Goal: Transaction & Acquisition: Purchase product/service

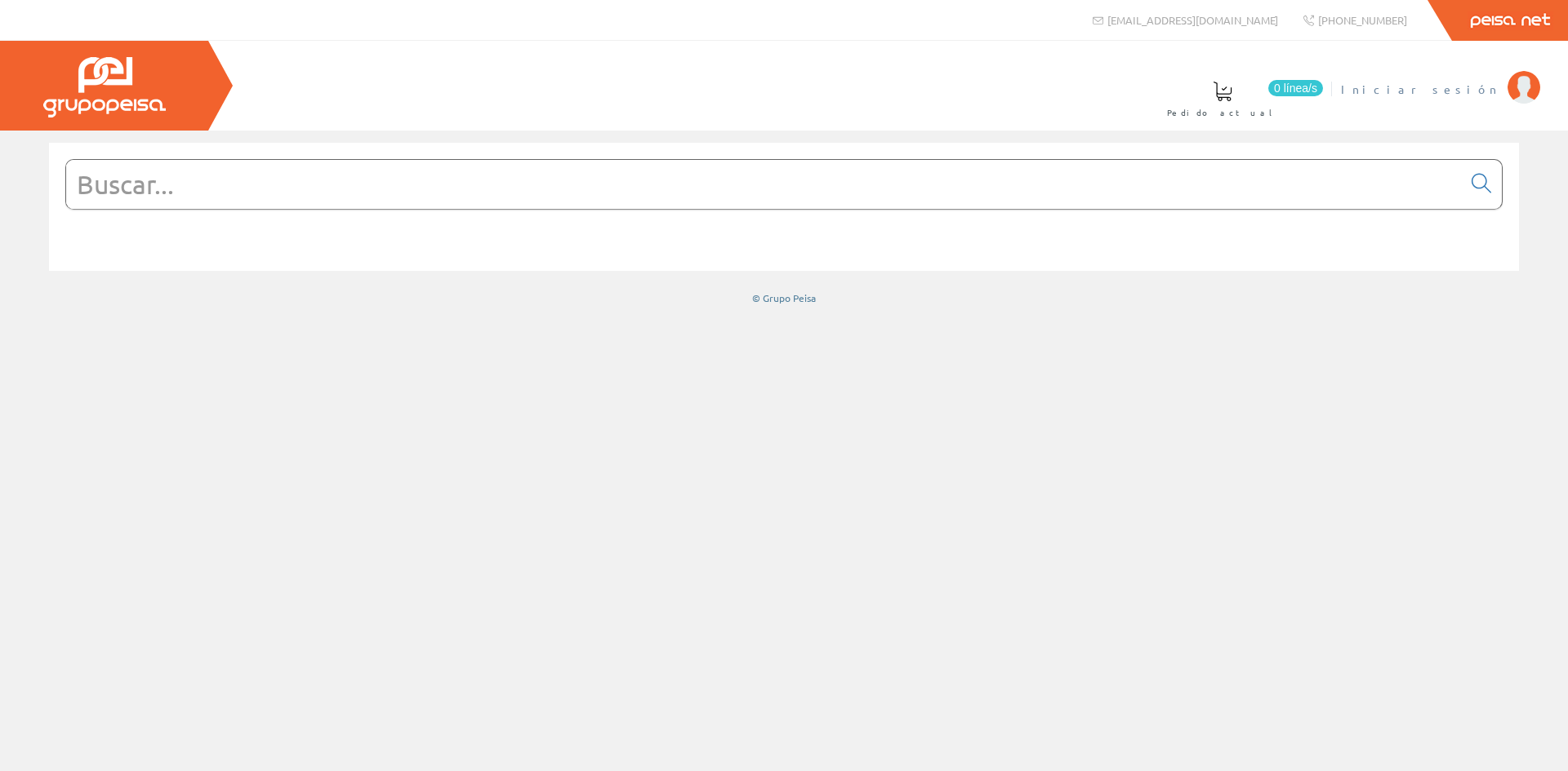
click at [1472, 90] on span "Iniciar sesión" at bounding box center [1419, 89] width 159 height 16
click at [1460, 89] on span "INSBE S.L." at bounding box center [1438, 89] width 121 height 16
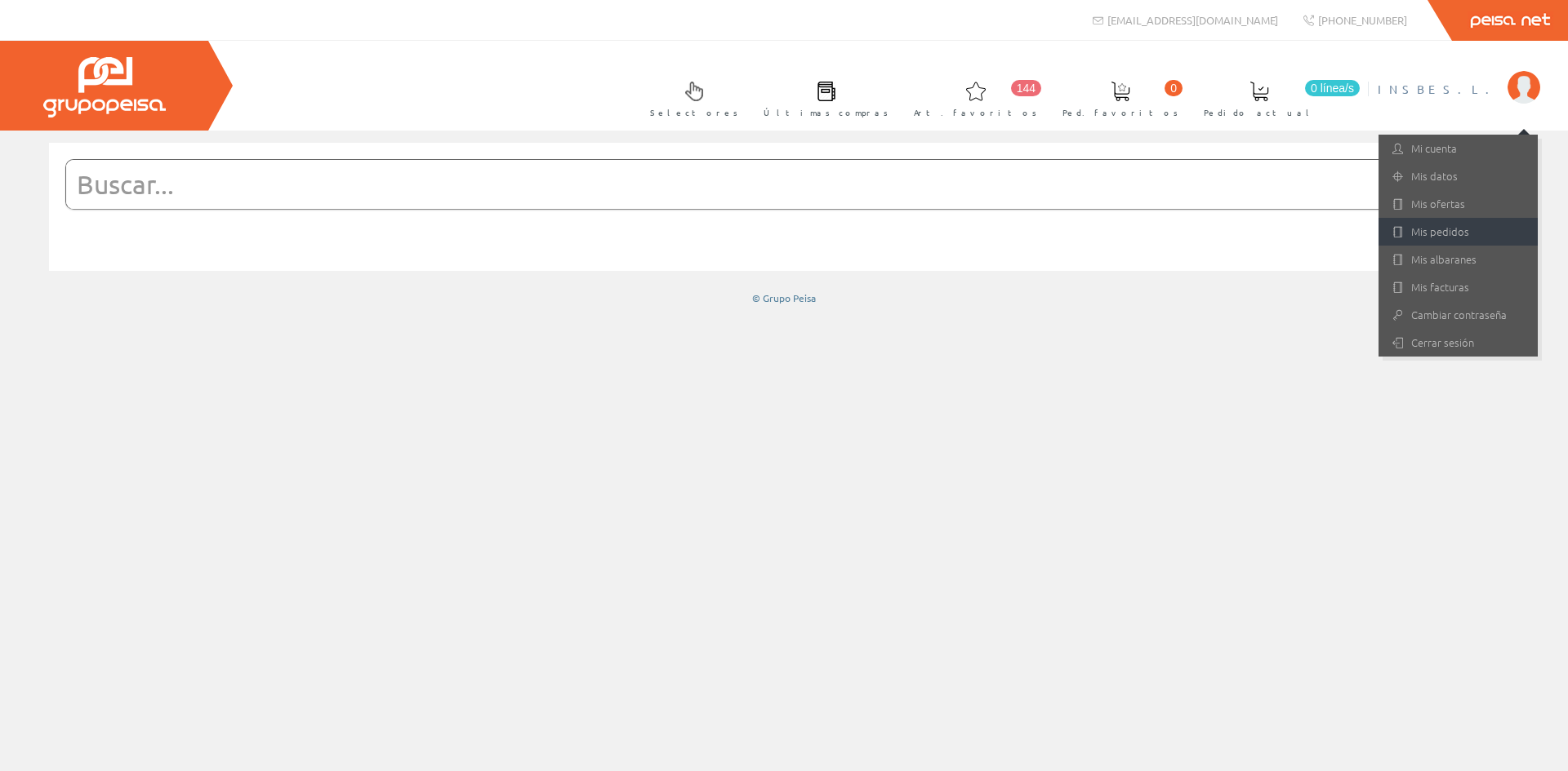
click at [1431, 227] on link "Mis pedidos" at bounding box center [1458, 231] width 160 height 27
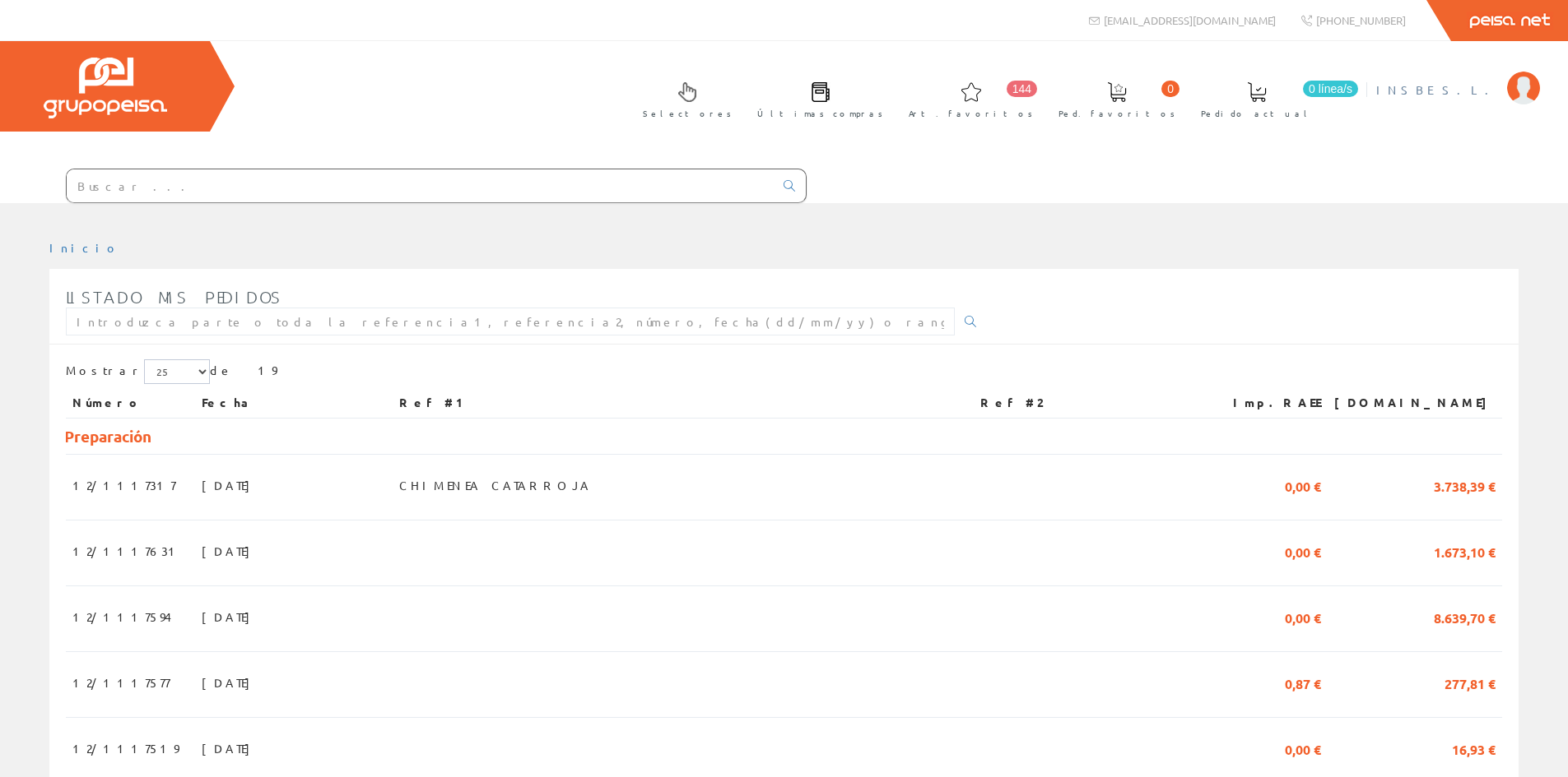
click at [1485, 88] on span "INSBE S.L." at bounding box center [1437, 89] width 122 height 16
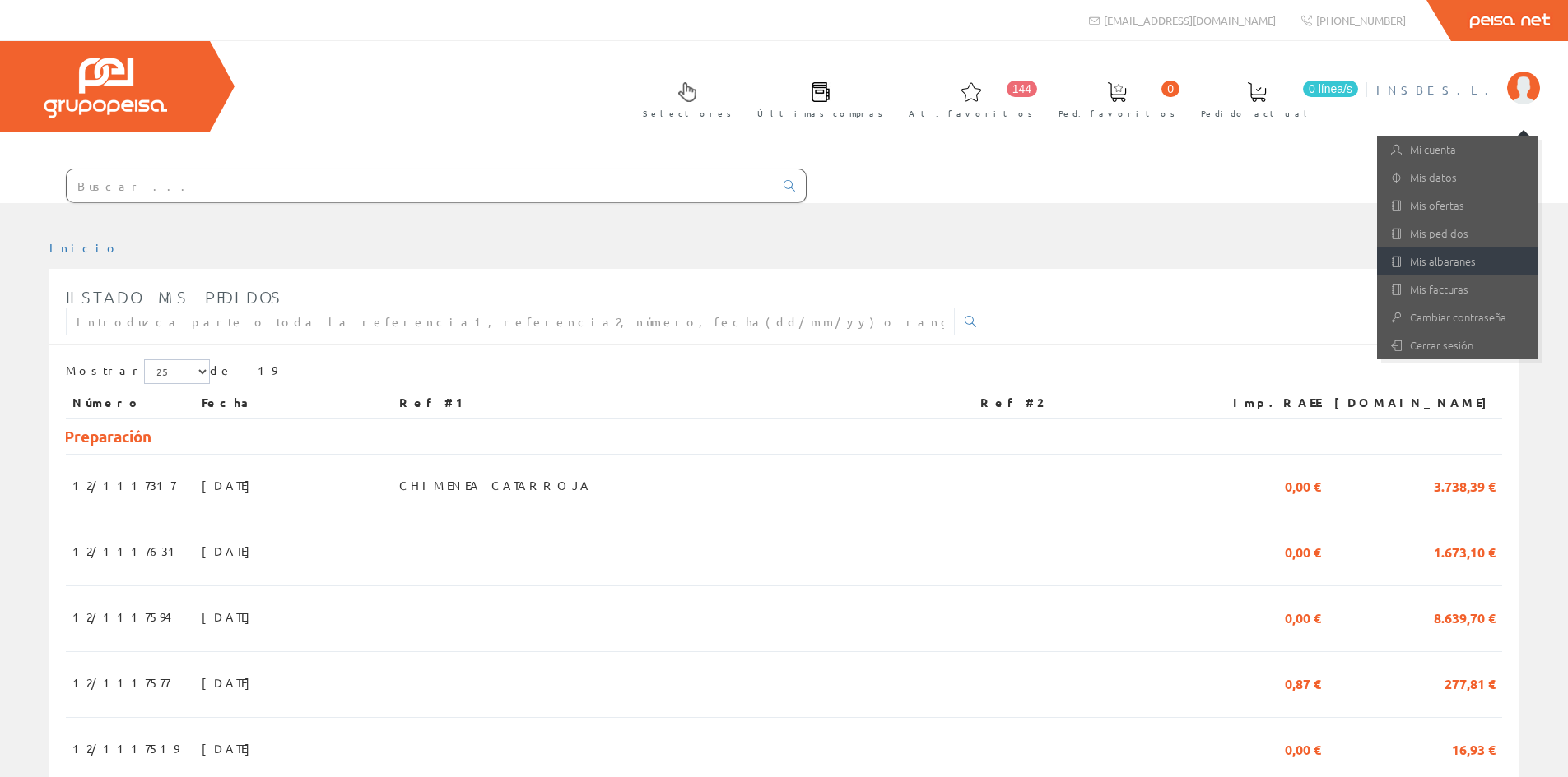
click at [1430, 265] on link "Mis albaranes" at bounding box center [1457, 261] width 161 height 28
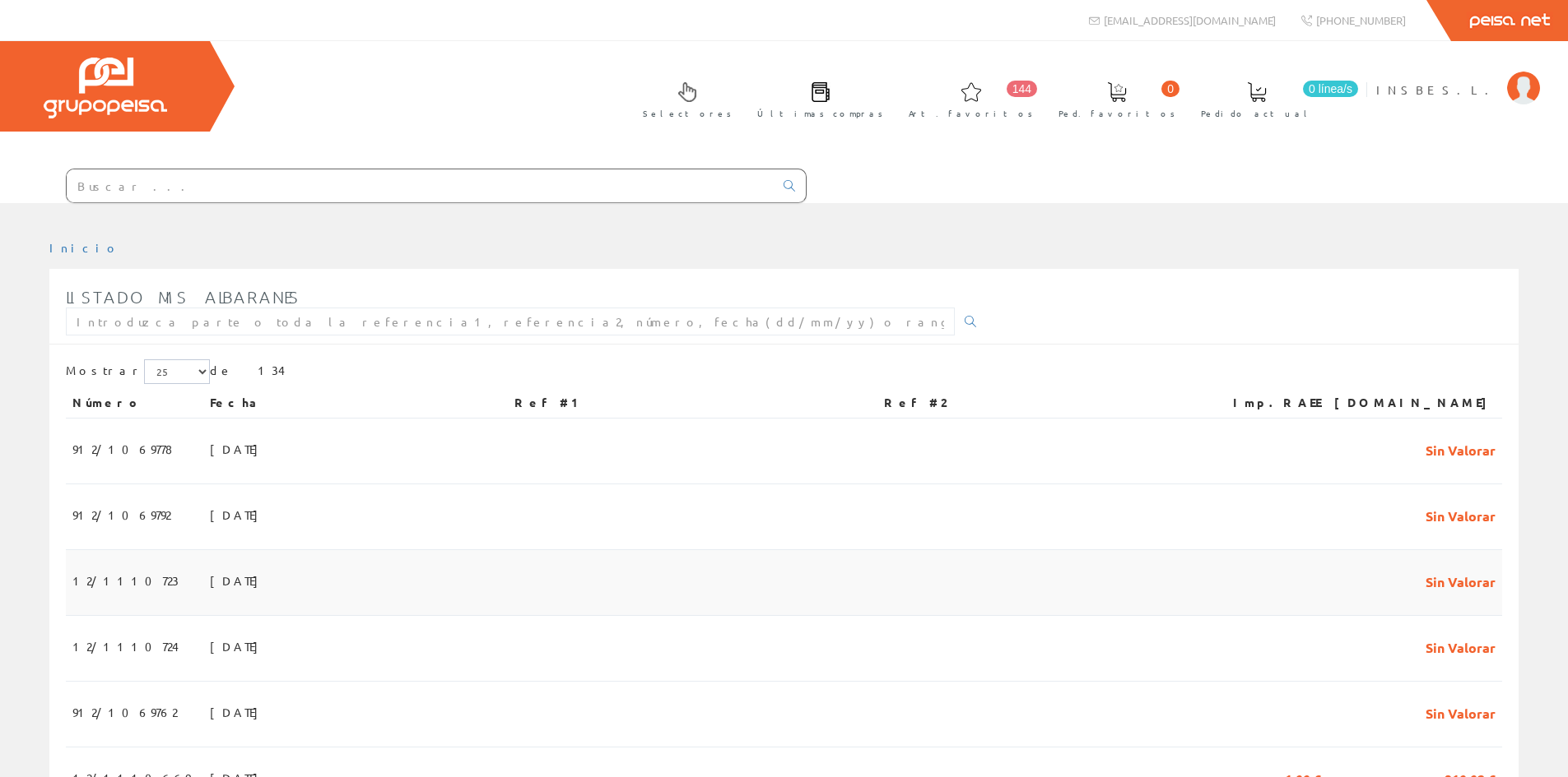
click at [210, 583] on span "08/10/2025" at bounding box center [239, 581] width 57 height 28
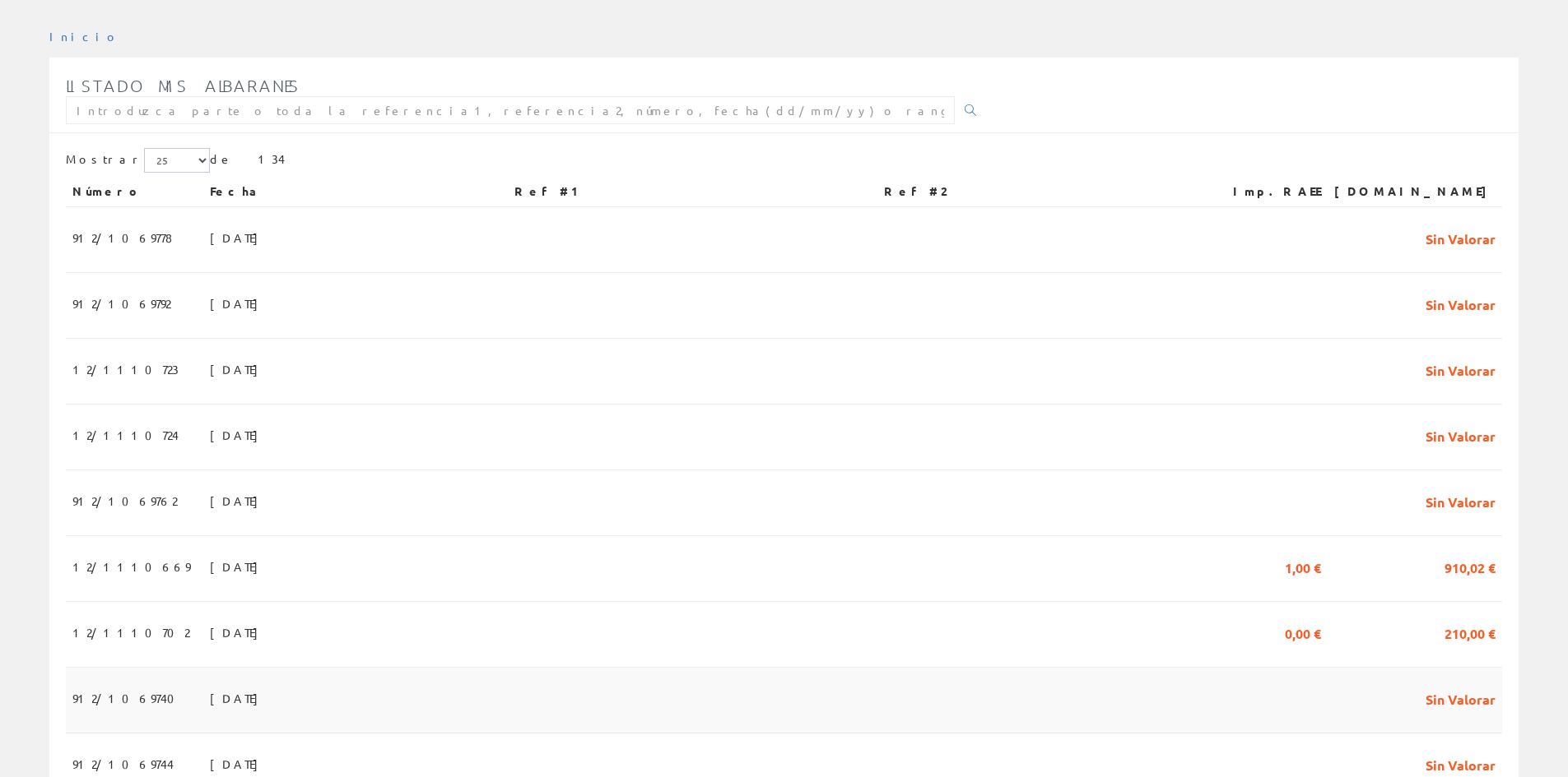
scroll to position [246, 0]
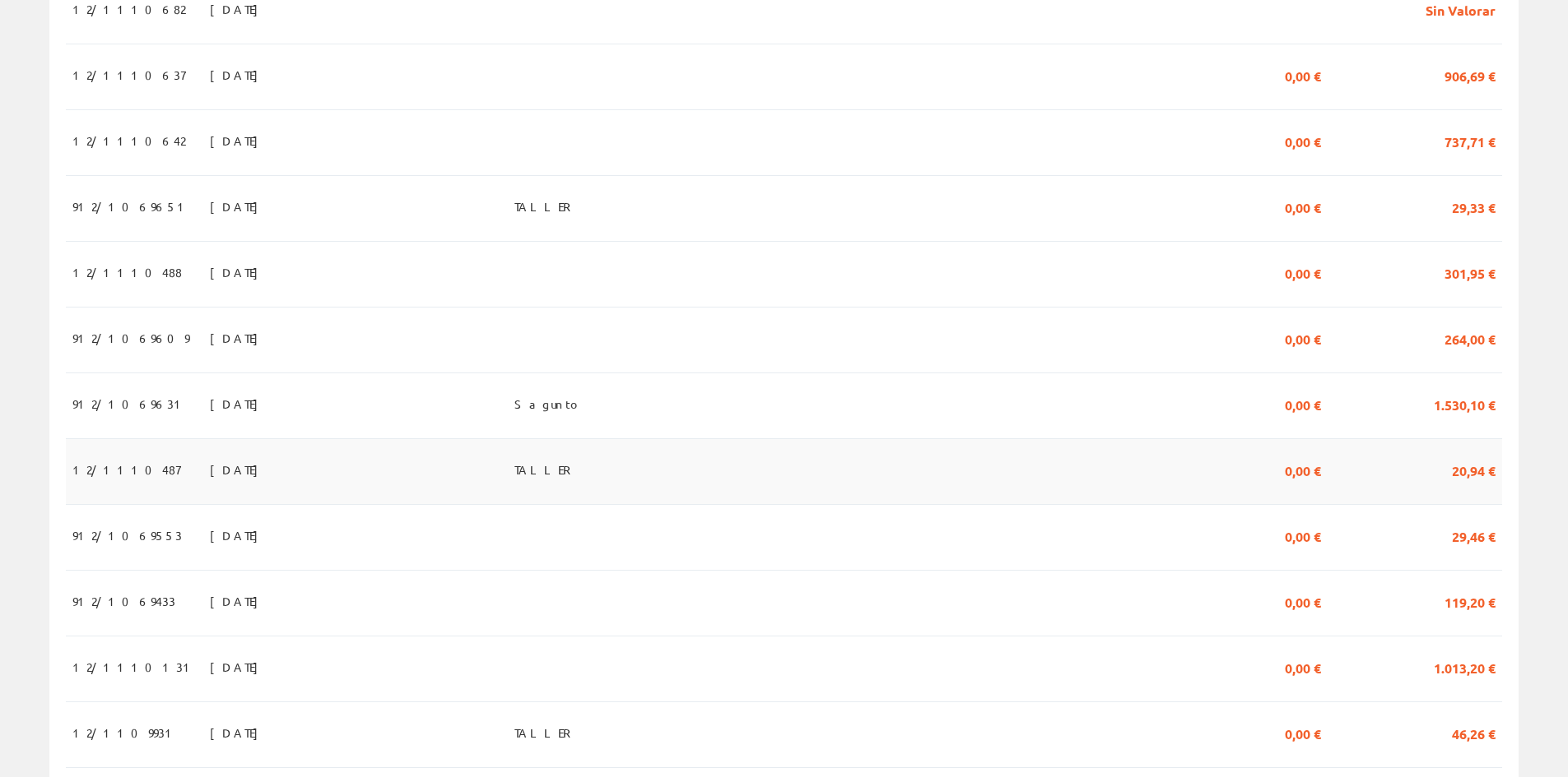
scroll to position [1069, 0]
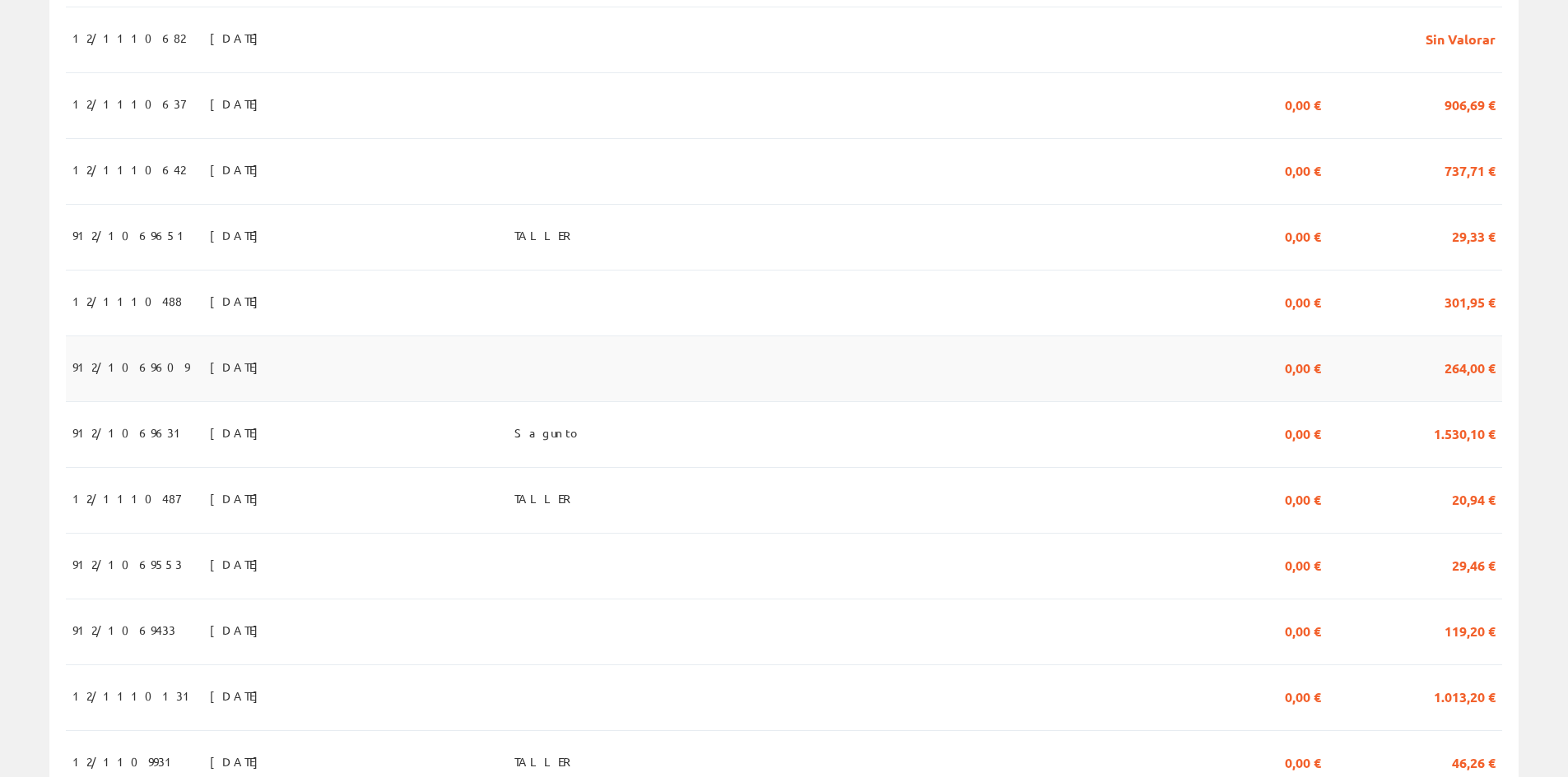
click at [210, 378] on span "[DATE]" at bounding box center [239, 366] width 57 height 28
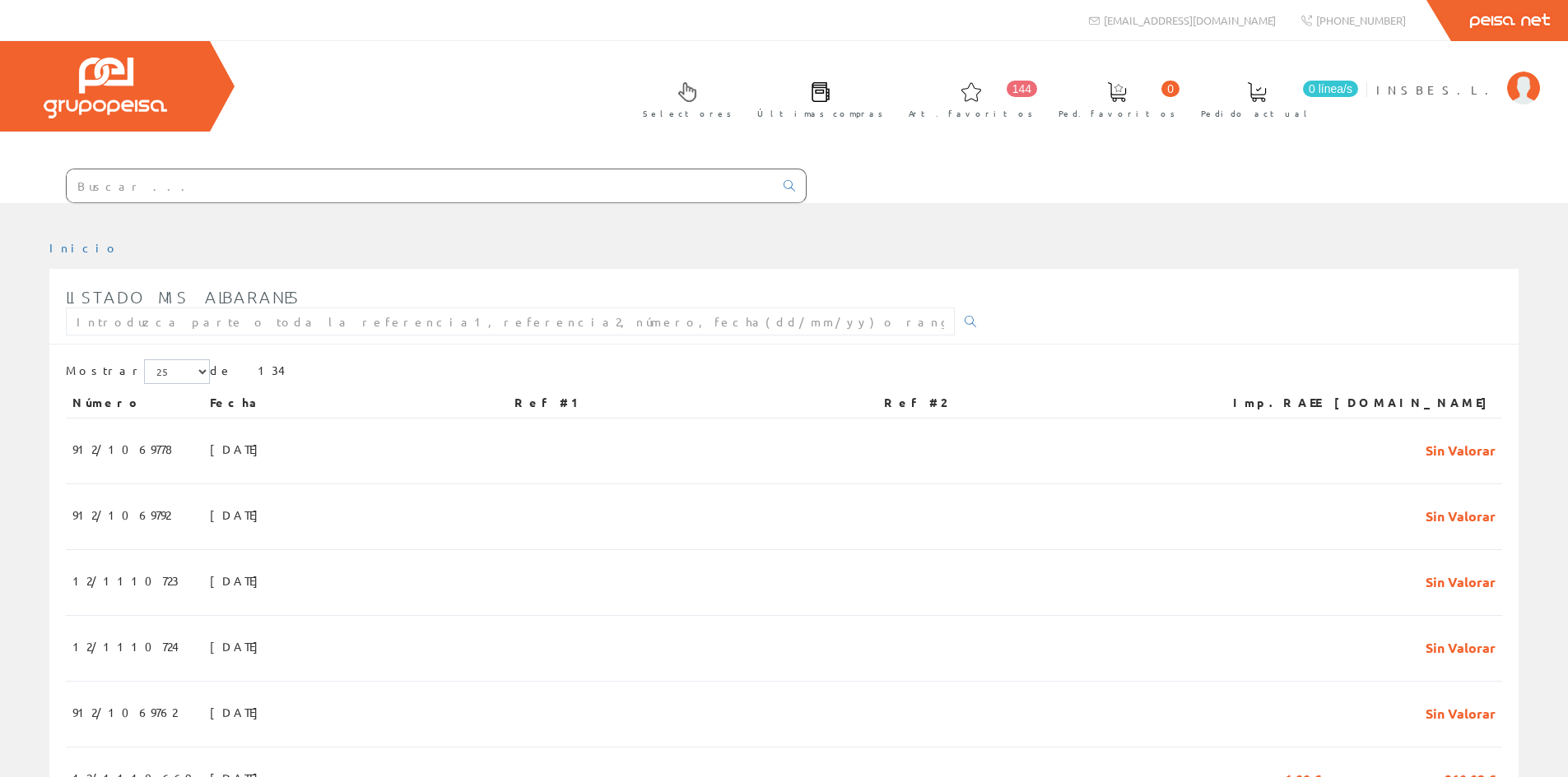
scroll to position [1069, 0]
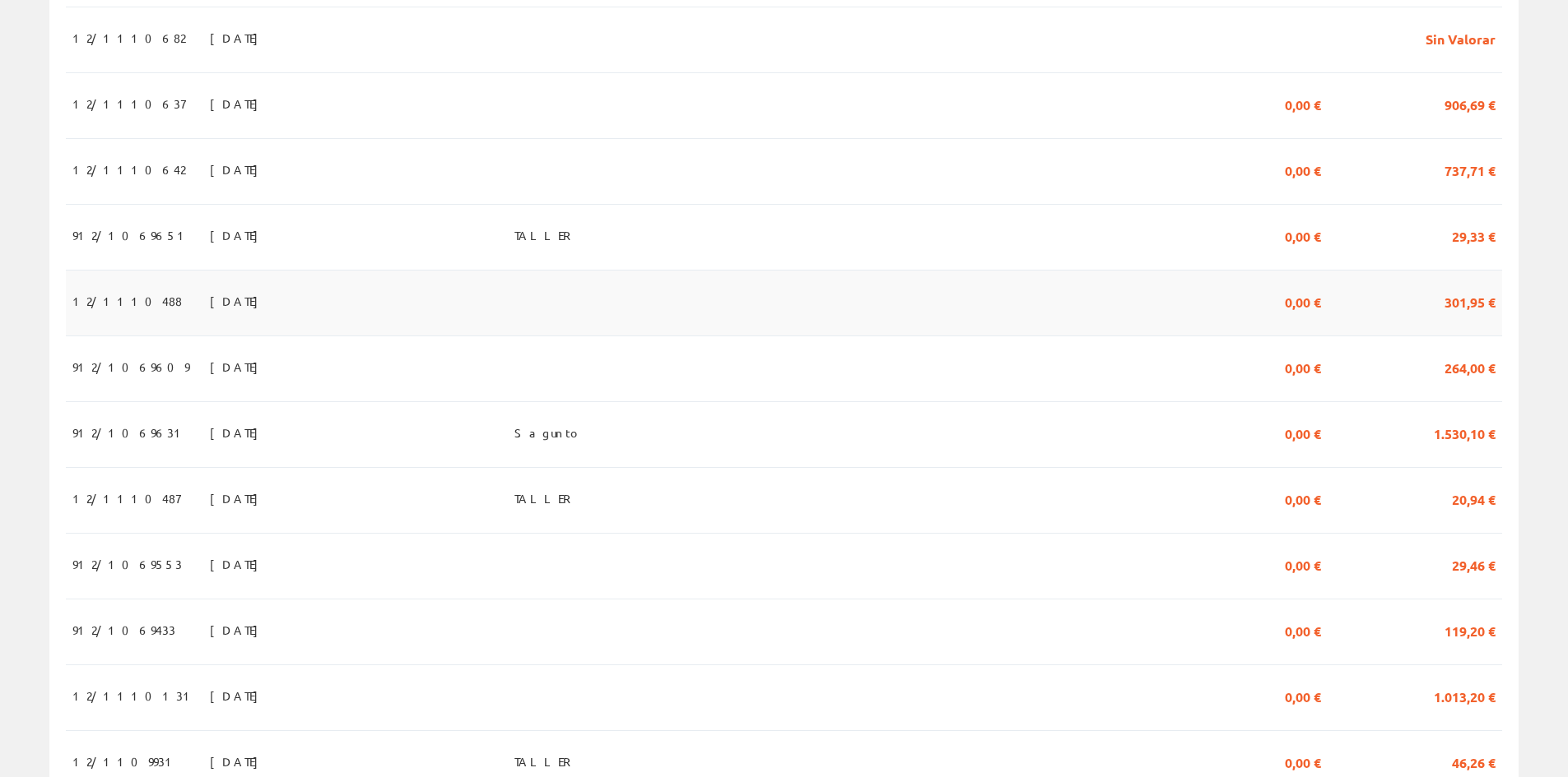
click at [210, 314] on span "01/10/2025" at bounding box center [239, 300] width 57 height 28
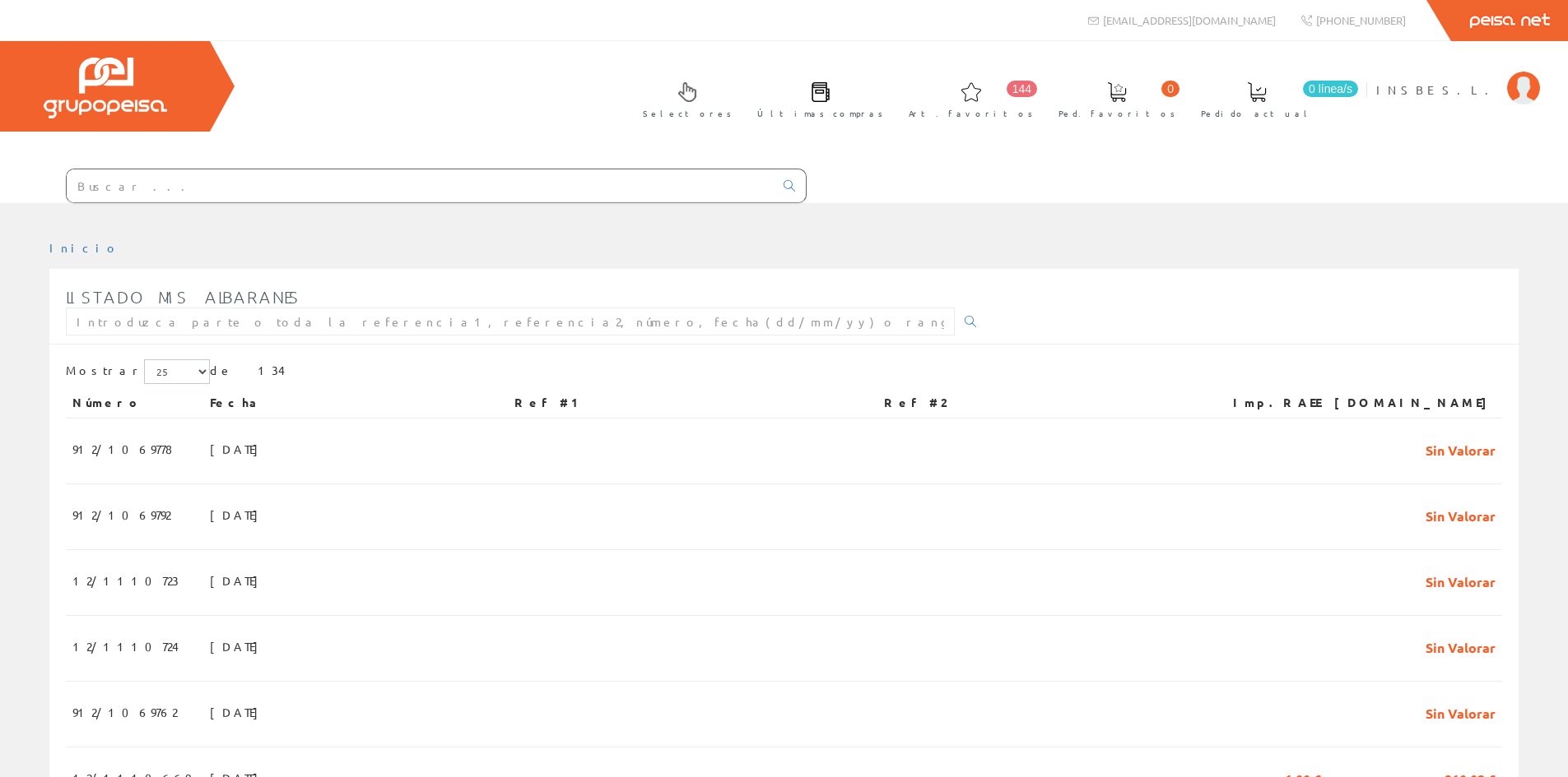
scroll to position [1069, 0]
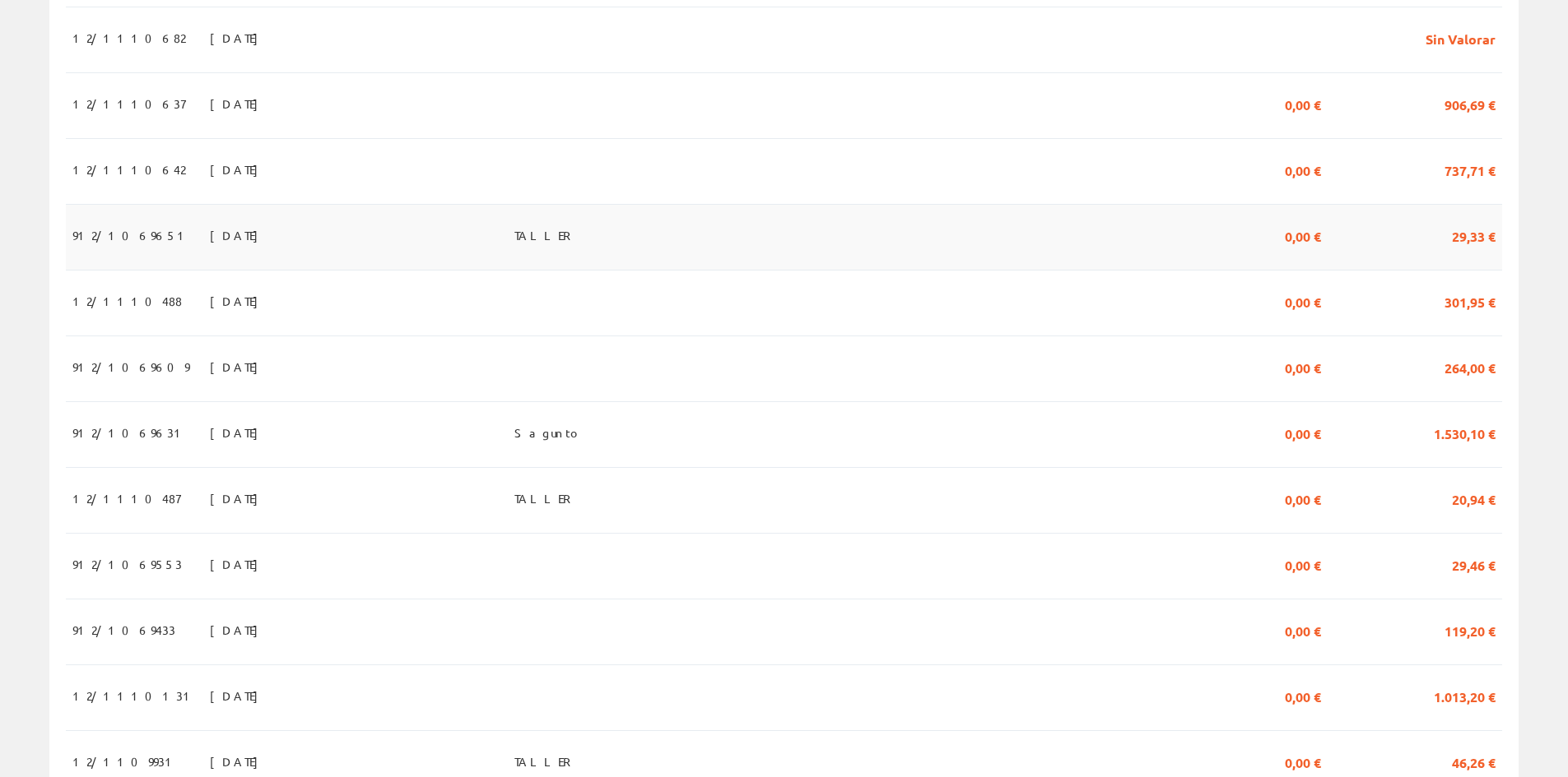
click at [210, 241] on span "[DATE]" at bounding box center [239, 235] width 57 height 28
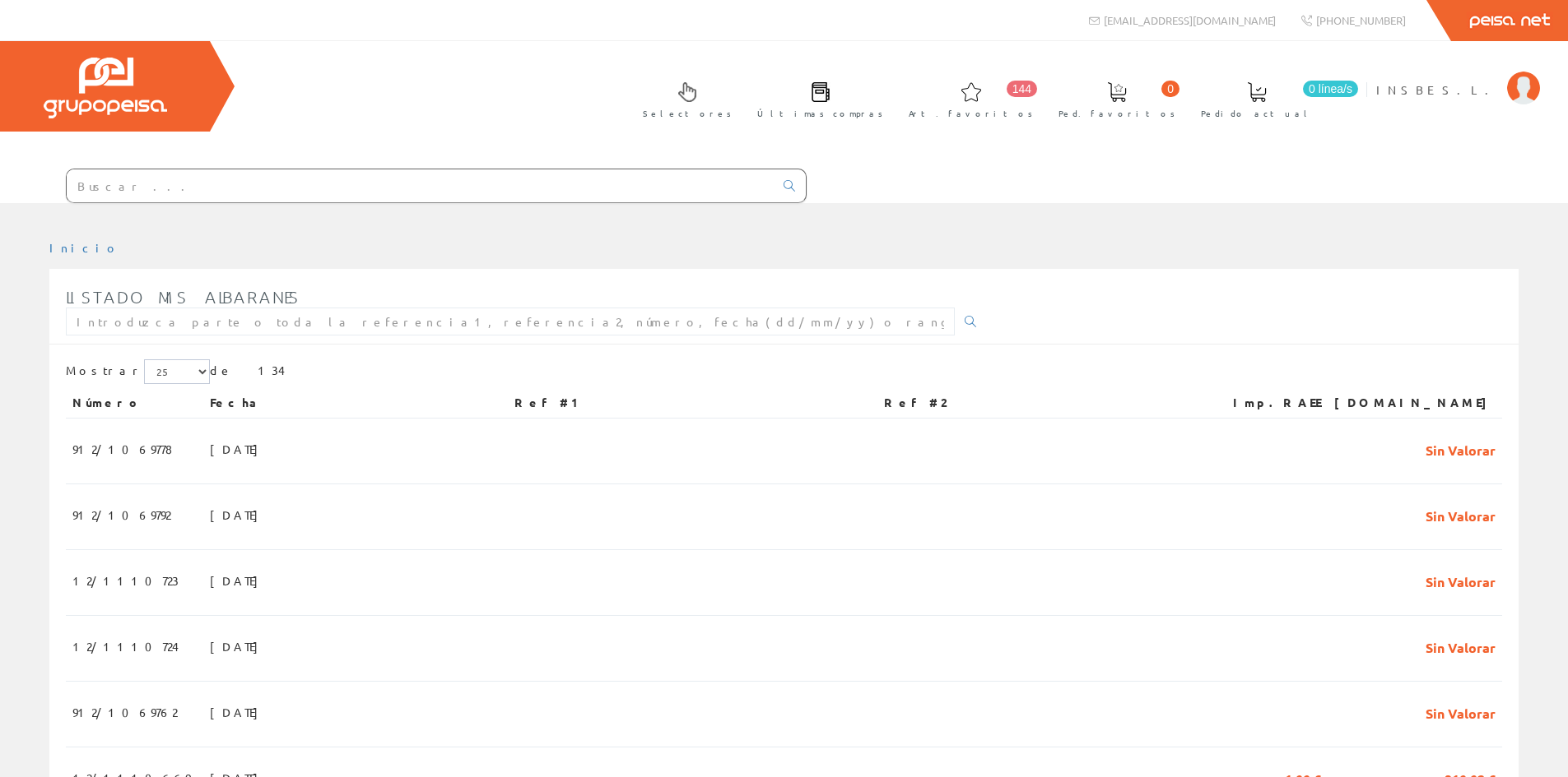
scroll to position [1069, 0]
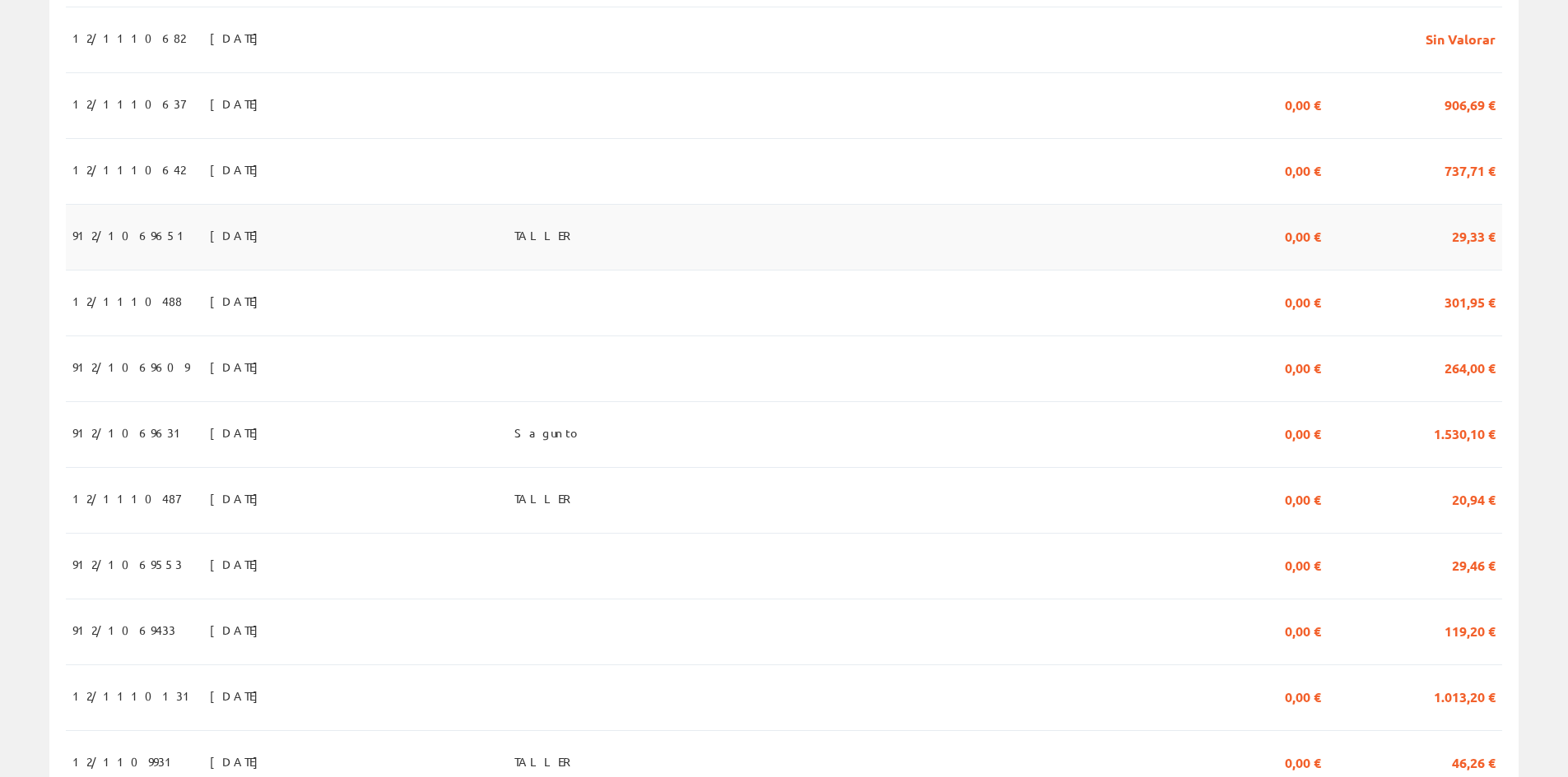
click at [210, 248] on span "[DATE]" at bounding box center [239, 235] width 57 height 28
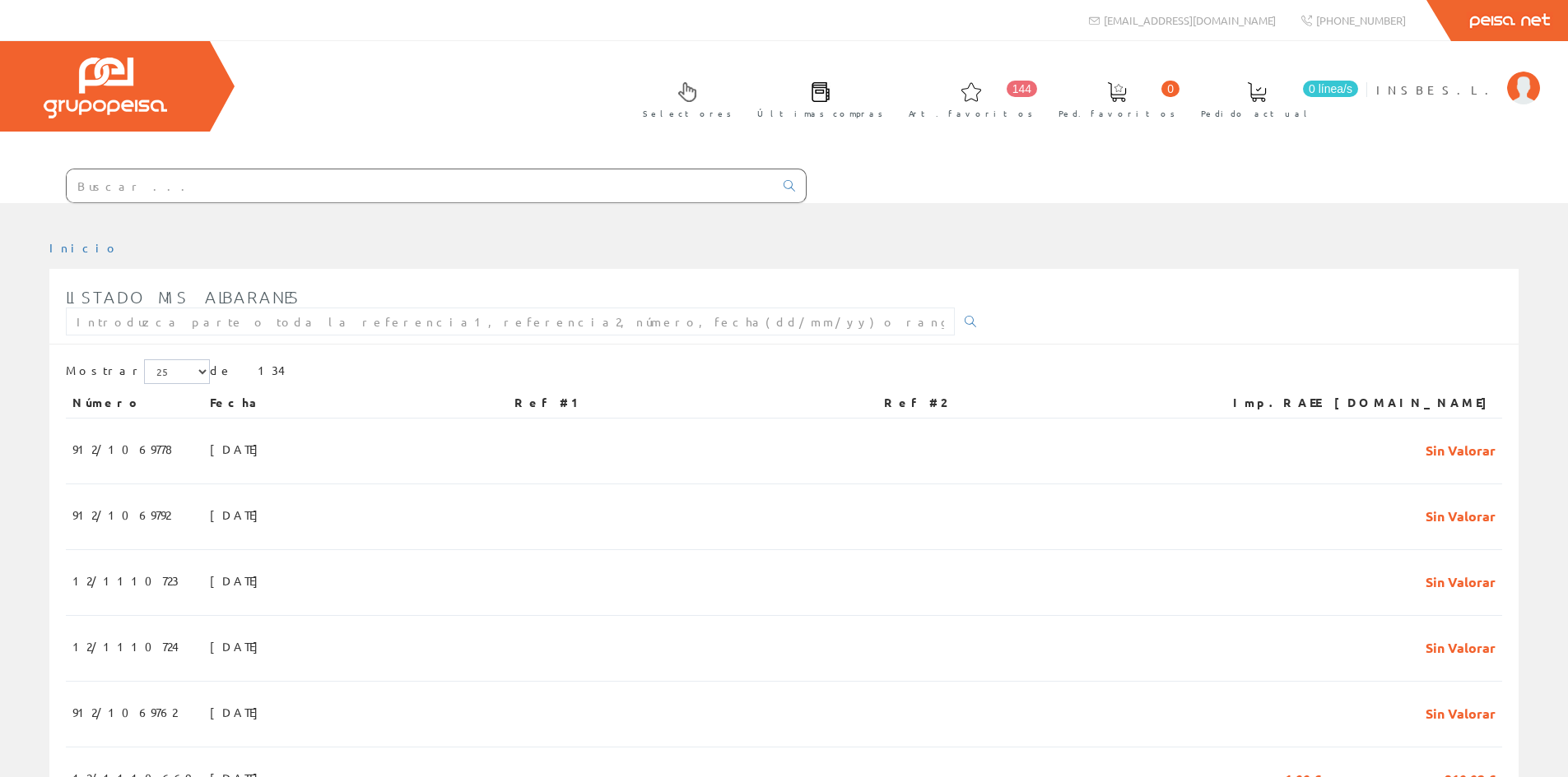
scroll to position [1069, 0]
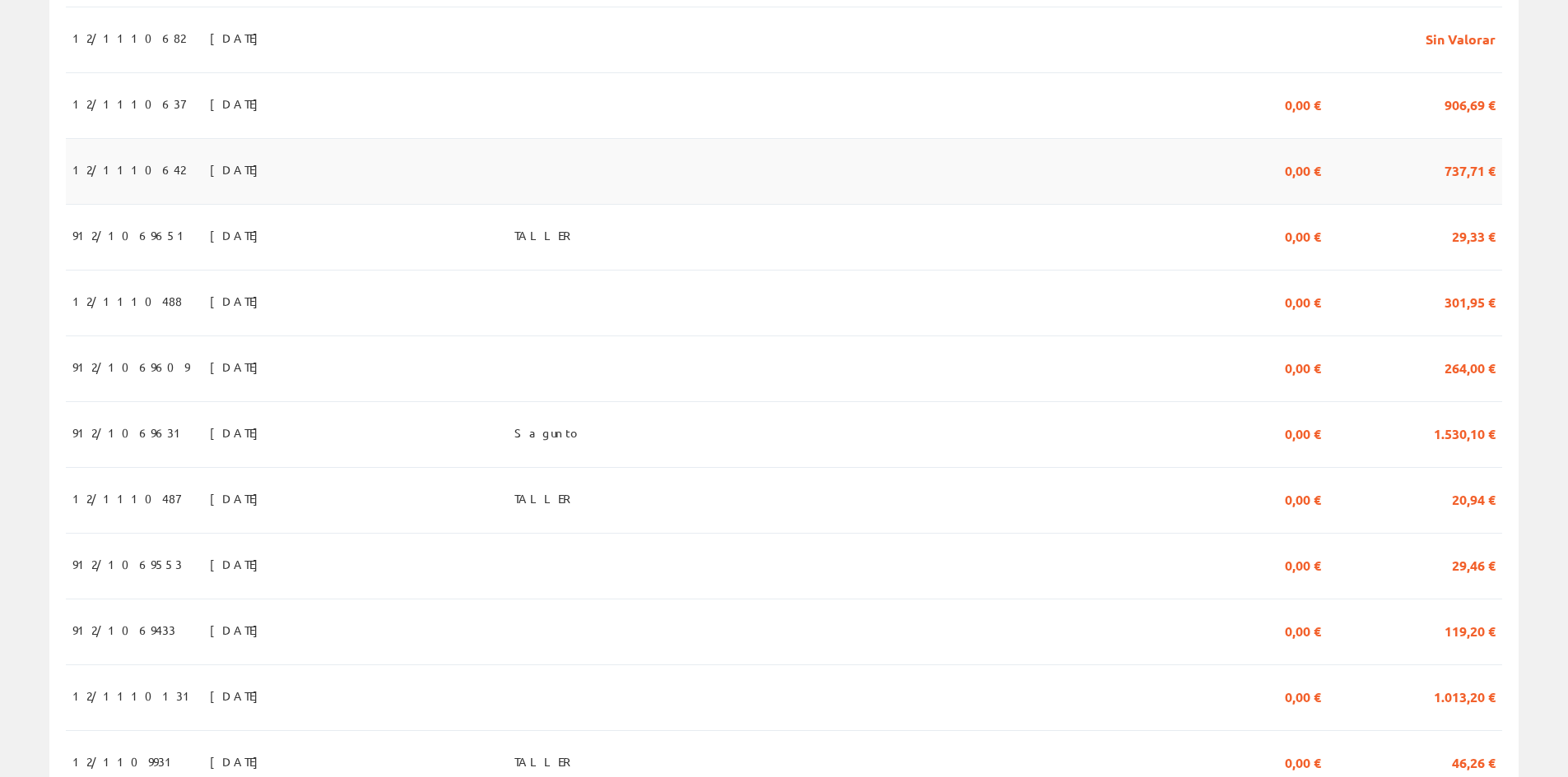
click at [210, 178] on span "03/10/2025" at bounding box center [239, 169] width 57 height 28
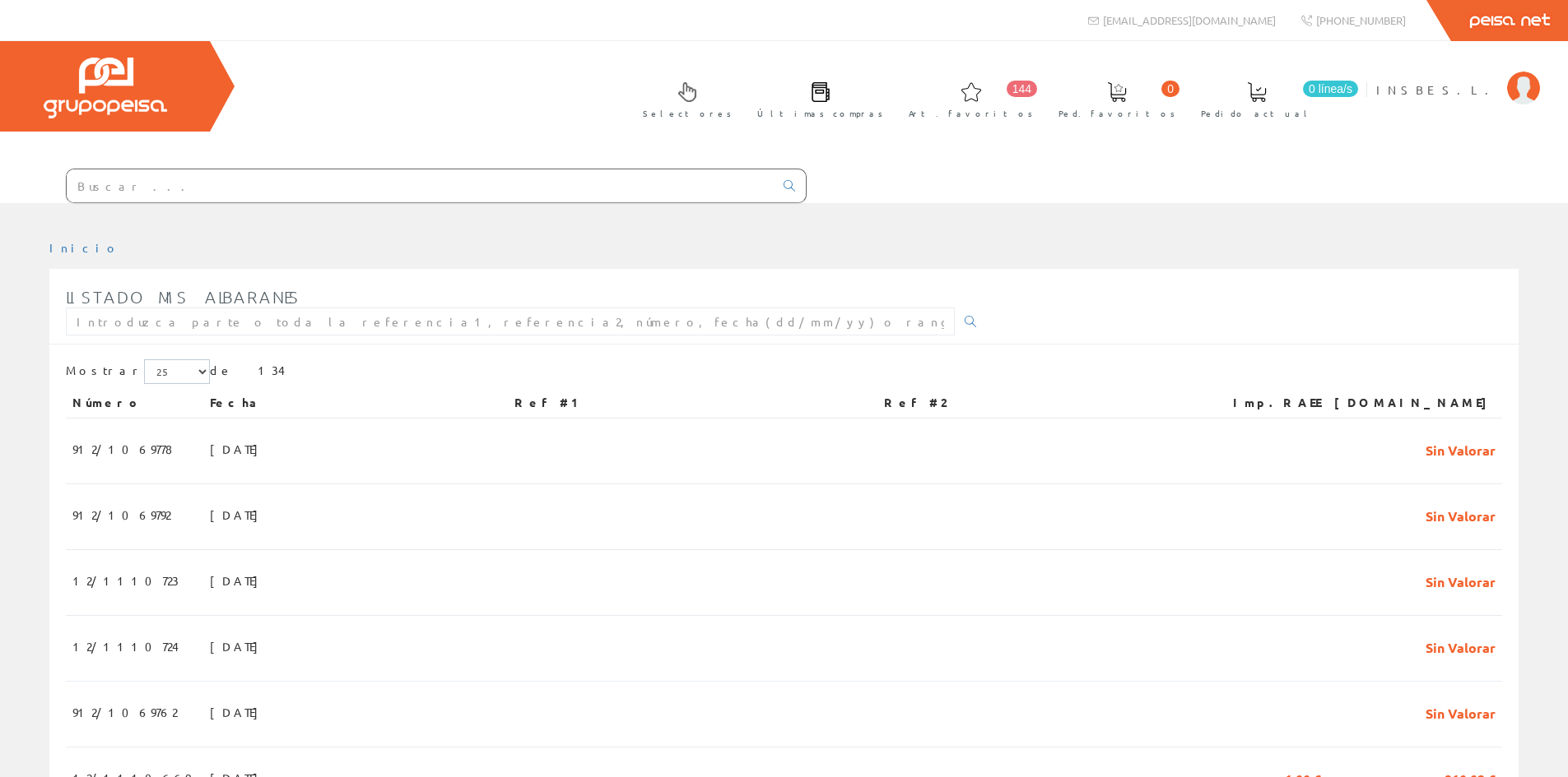
scroll to position [1069, 0]
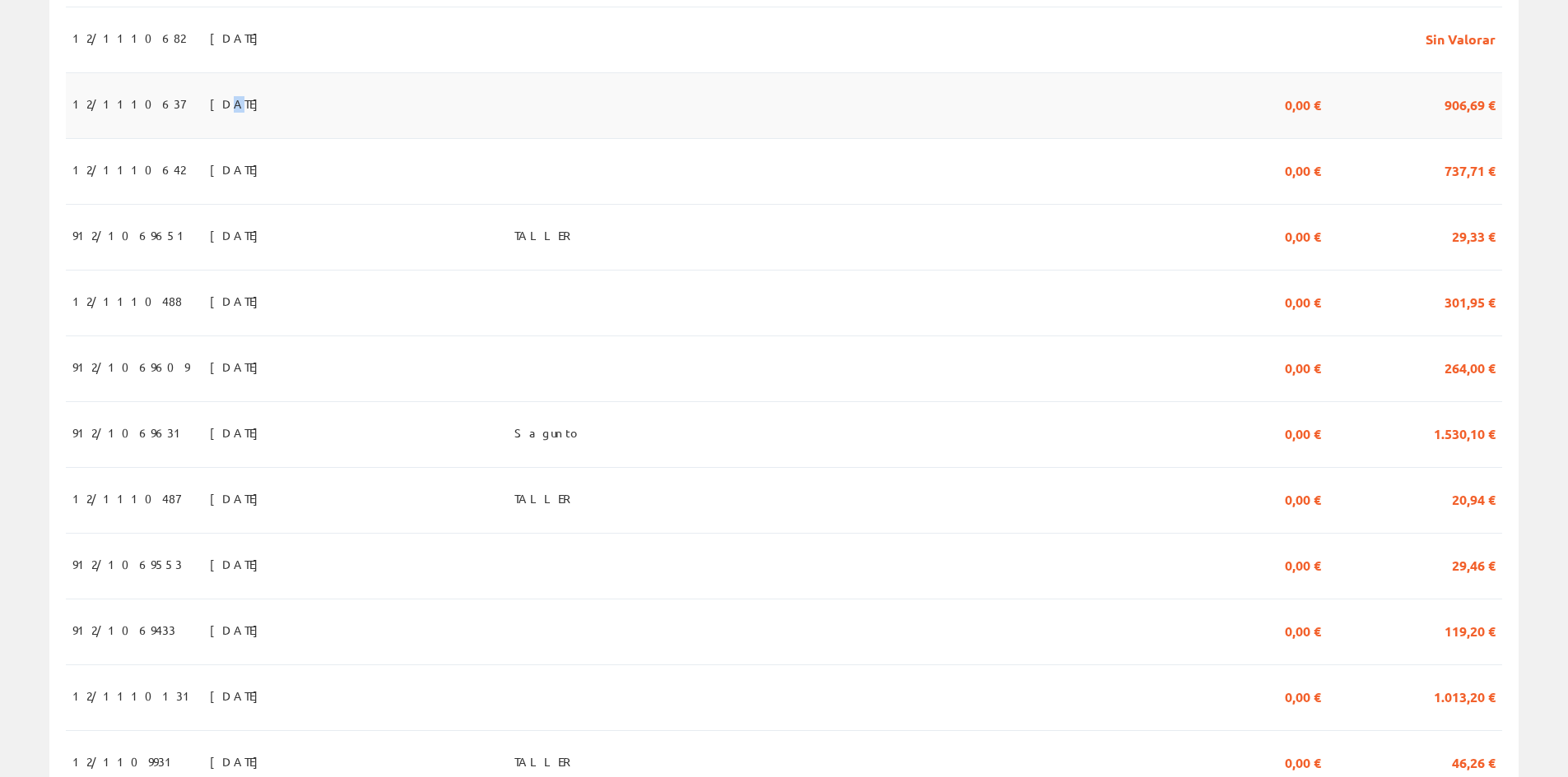
click at [210, 116] on span "[DATE]" at bounding box center [239, 103] width 57 height 28
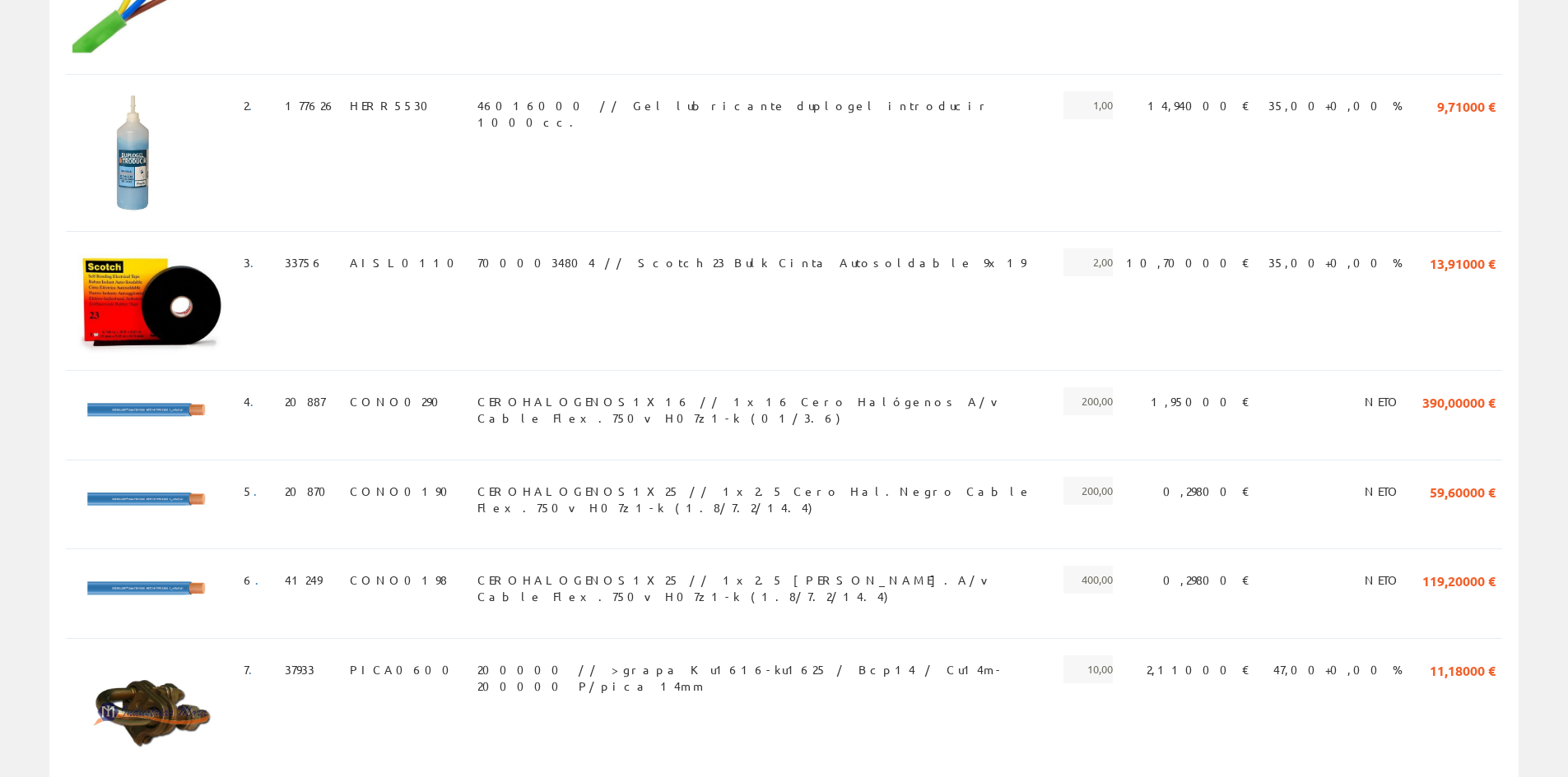
scroll to position [328, 0]
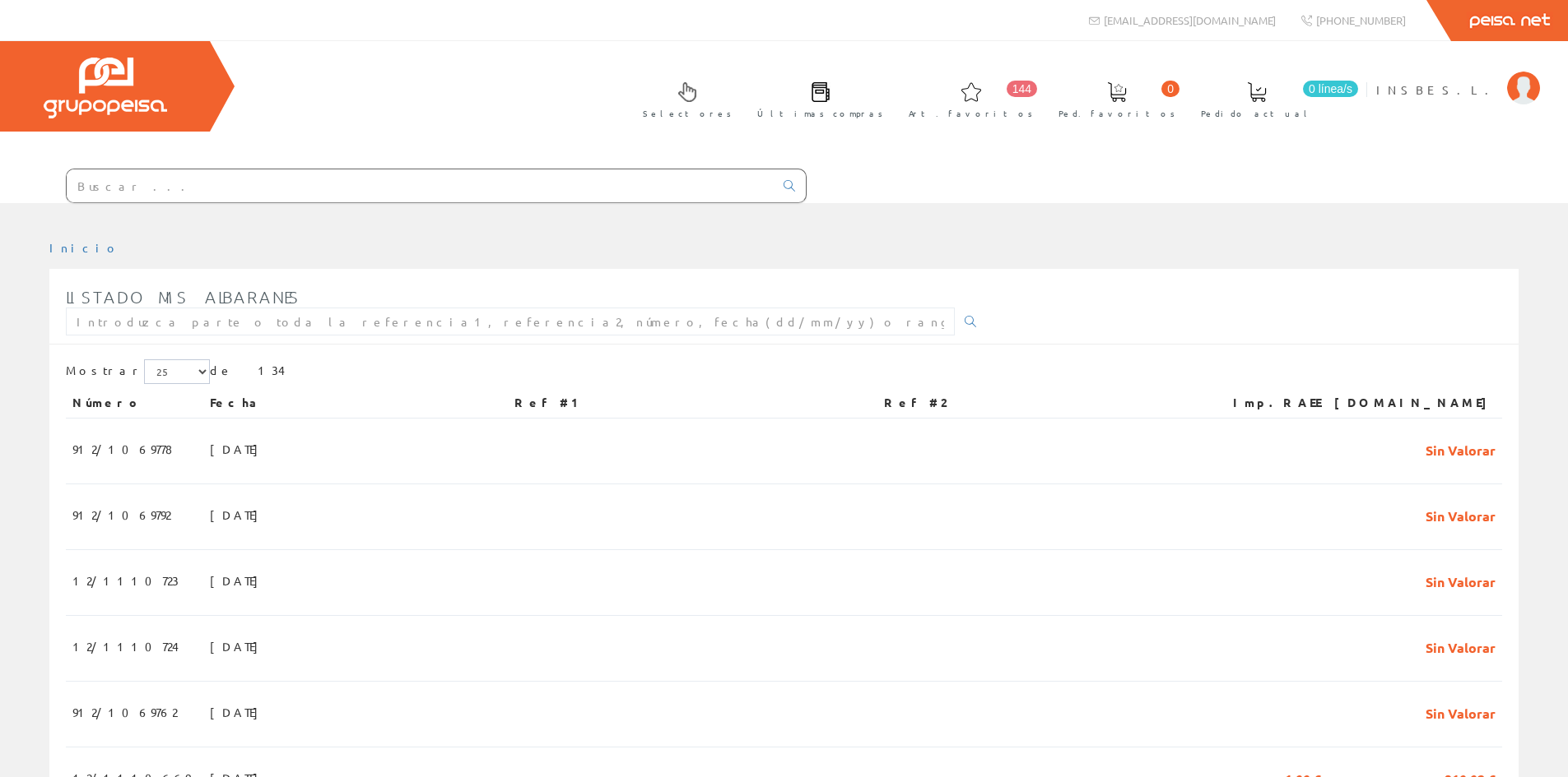
scroll to position [1069, 0]
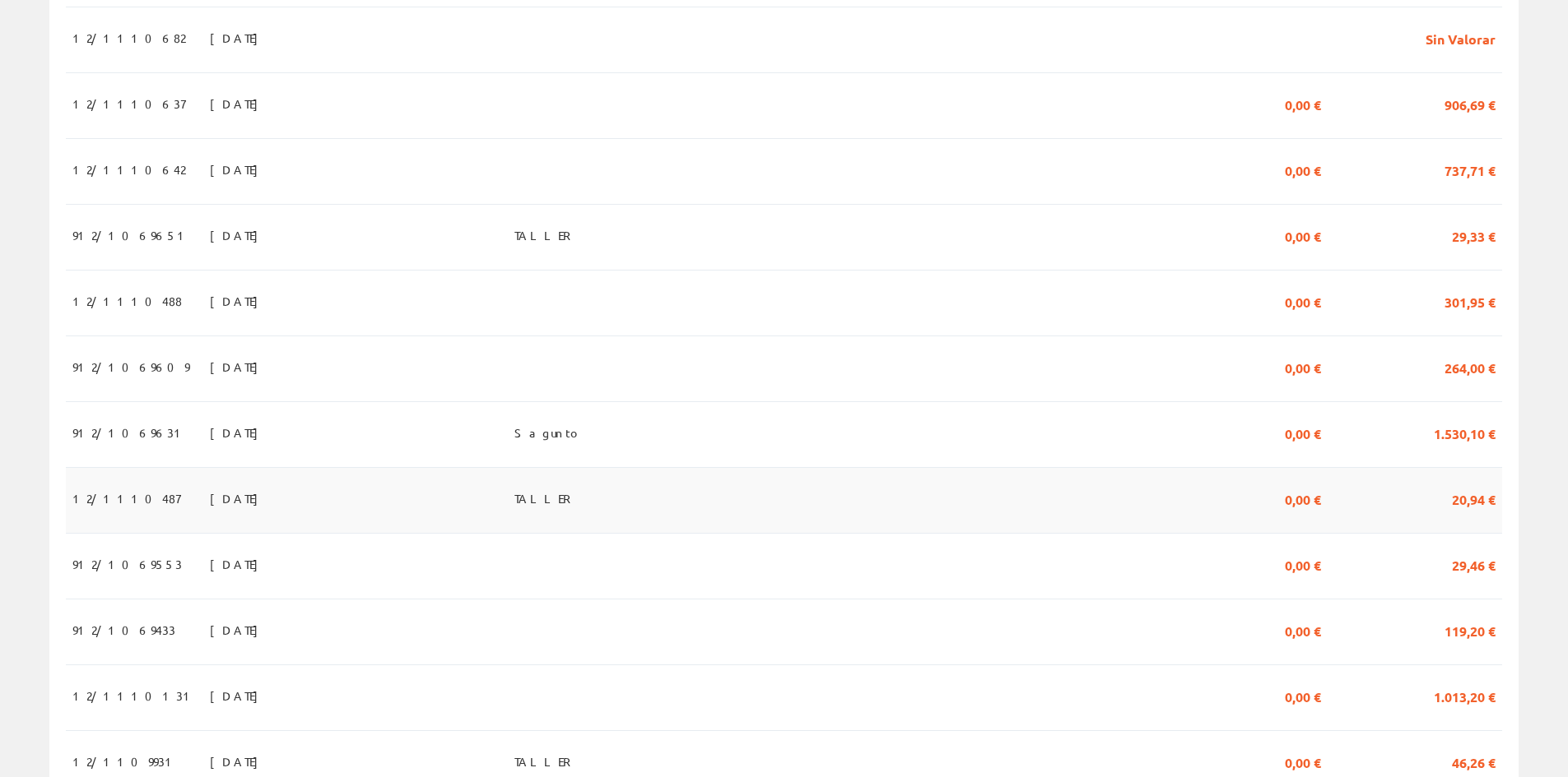
click at [210, 513] on span "30/09/2025" at bounding box center [239, 498] width 57 height 28
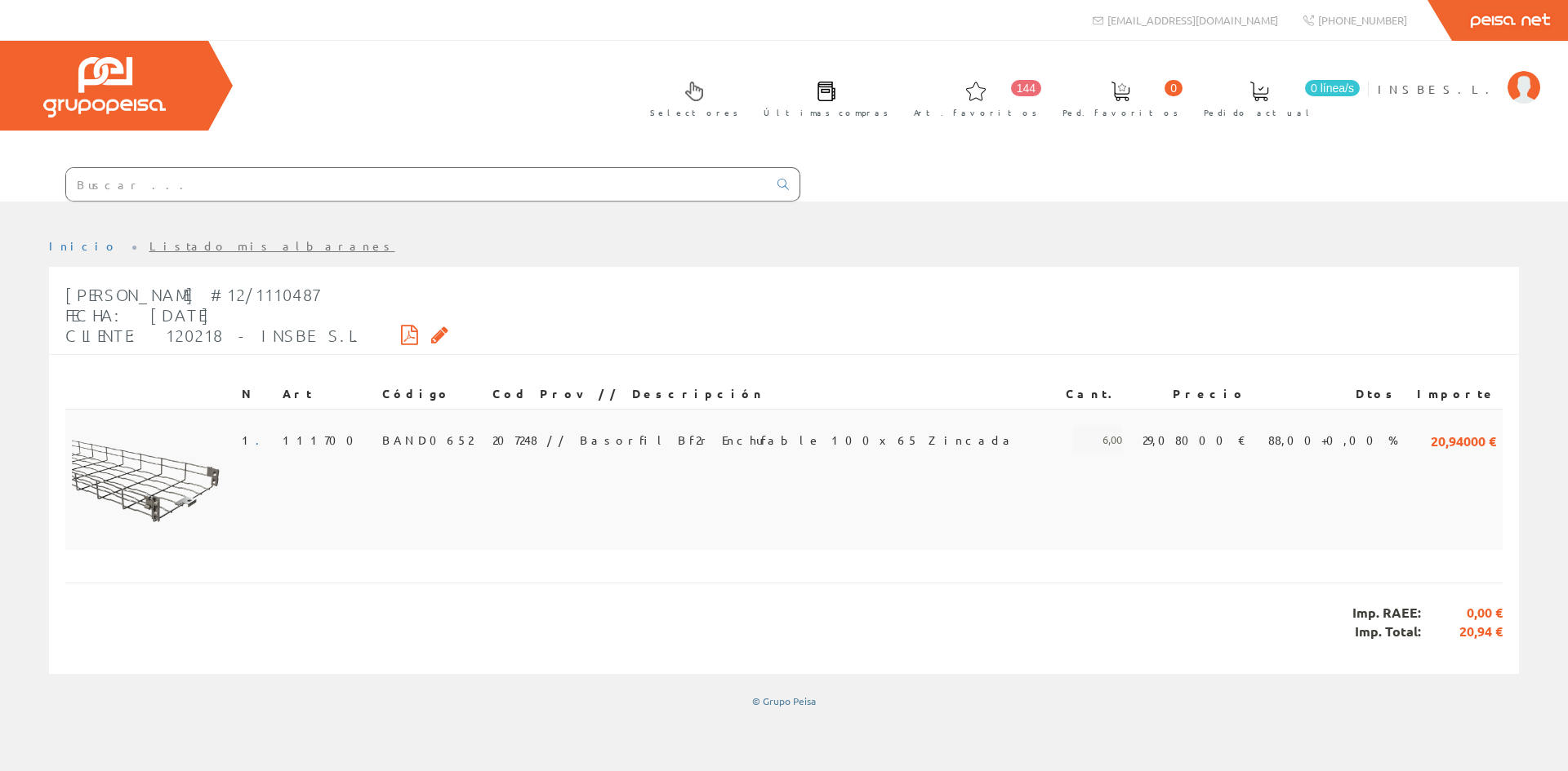
click at [398, 440] on span "BAND0652" at bounding box center [427, 440] width 90 height 27
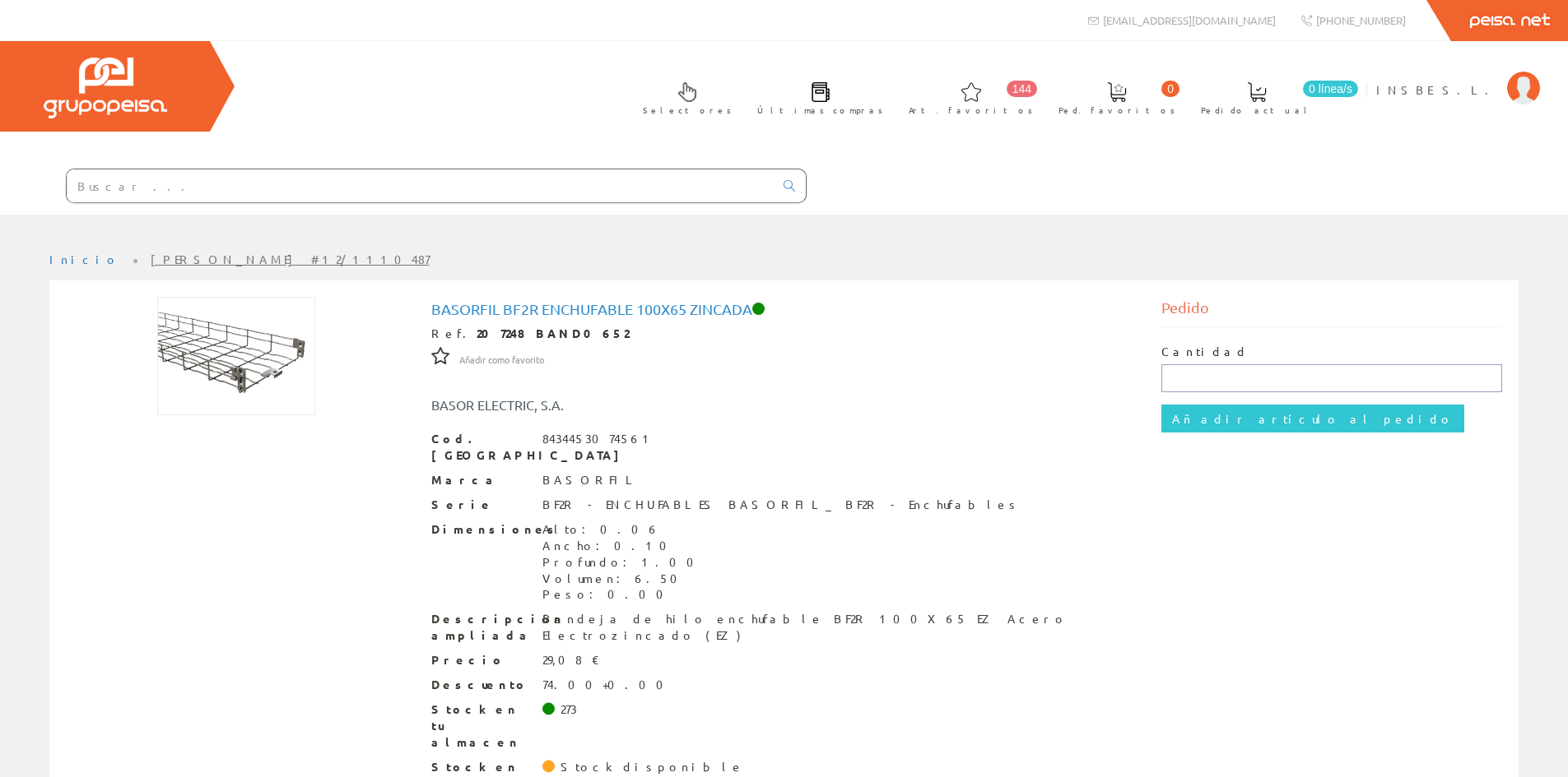
click at [1183, 374] on input "text" at bounding box center [1331, 378] width 340 height 28
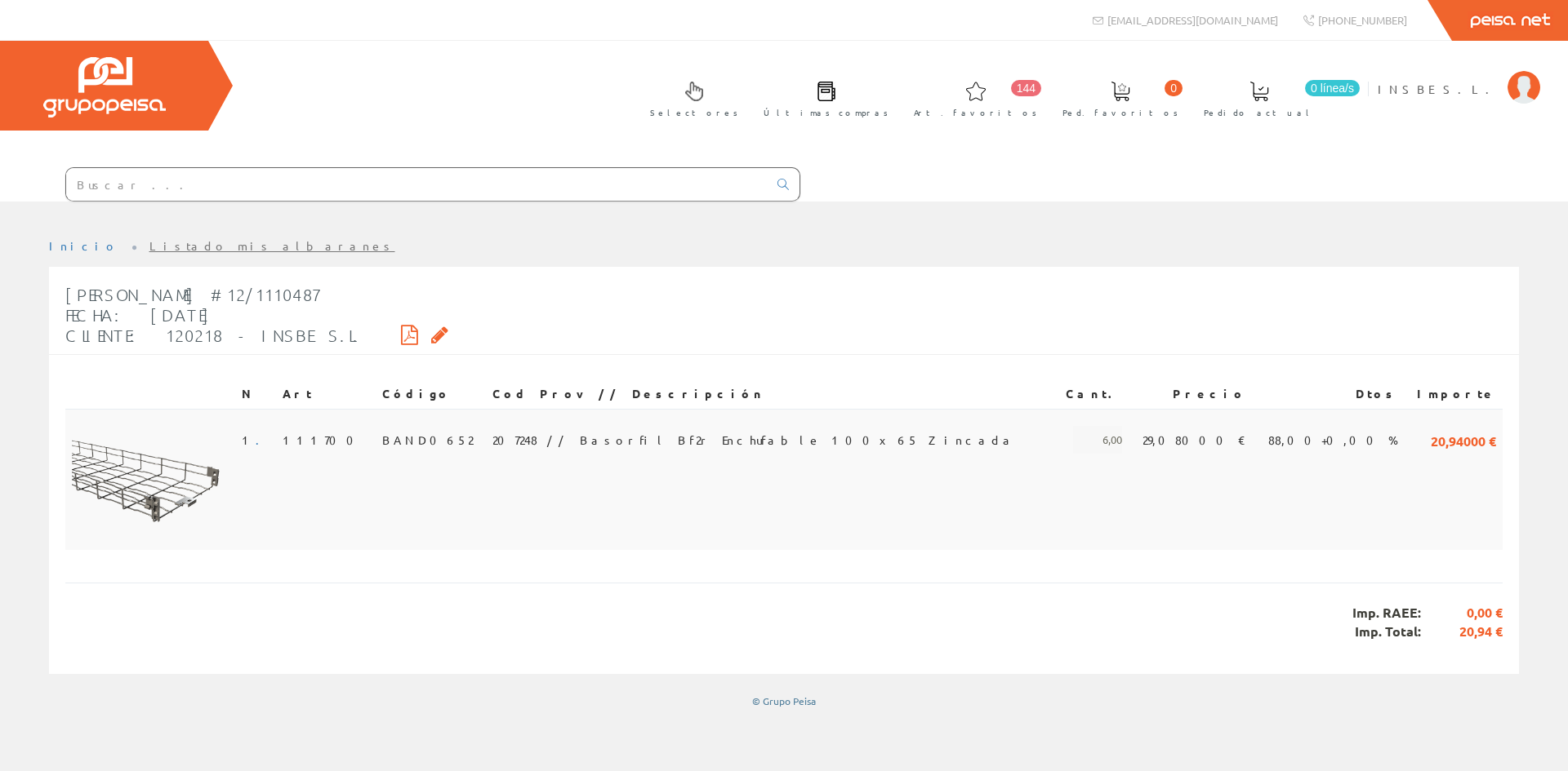
click at [606, 438] on span "207248 // Basorfil Bf2r Enchufable 100x65 Zincada" at bounding box center [753, 440] width 523 height 27
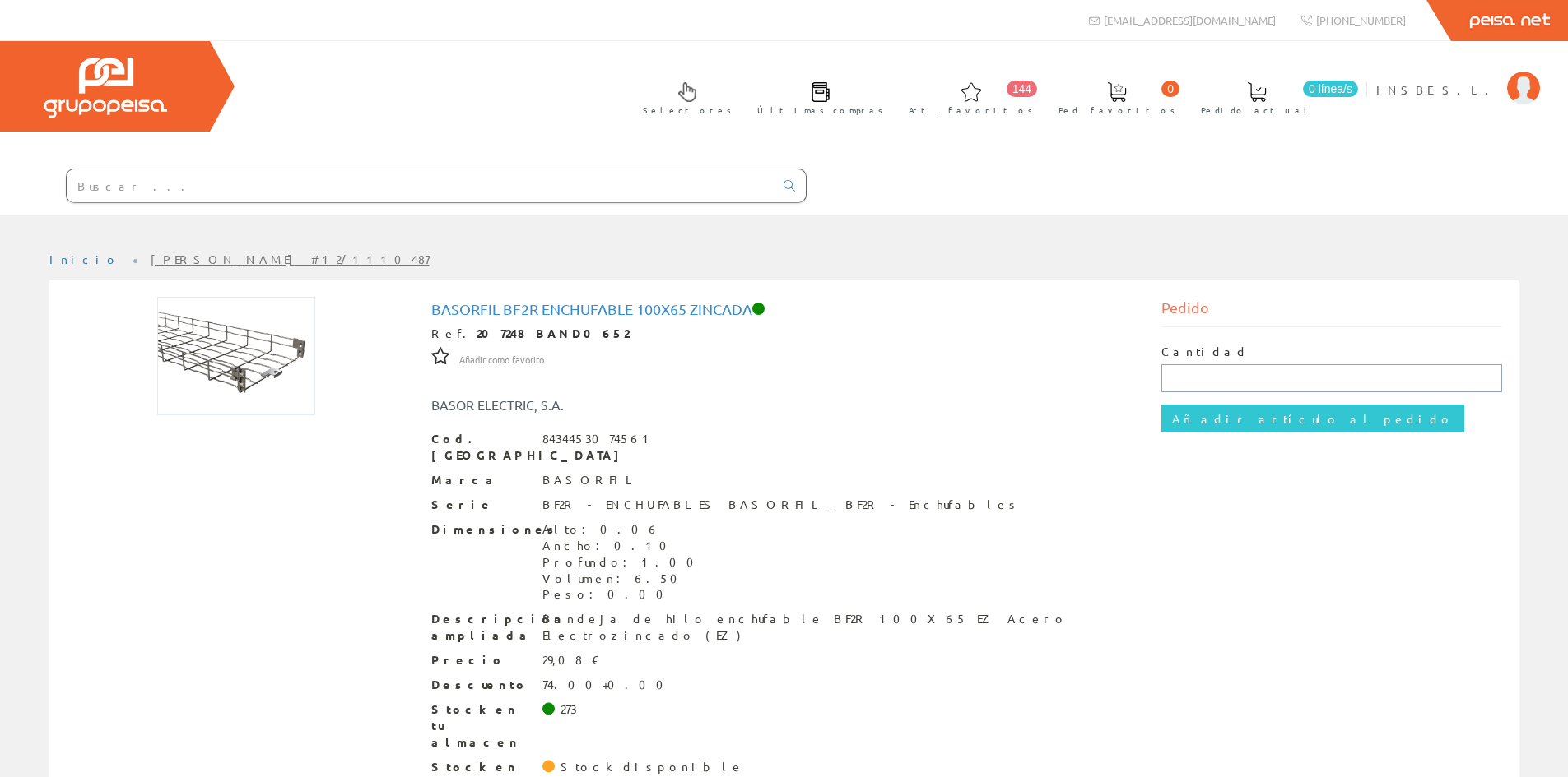
click at [1216, 381] on input "text" at bounding box center [1331, 378] width 340 height 28
type input "6"
click at [1197, 416] on input "Añadir artículo al pedido" at bounding box center [1312, 418] width 303 height 28
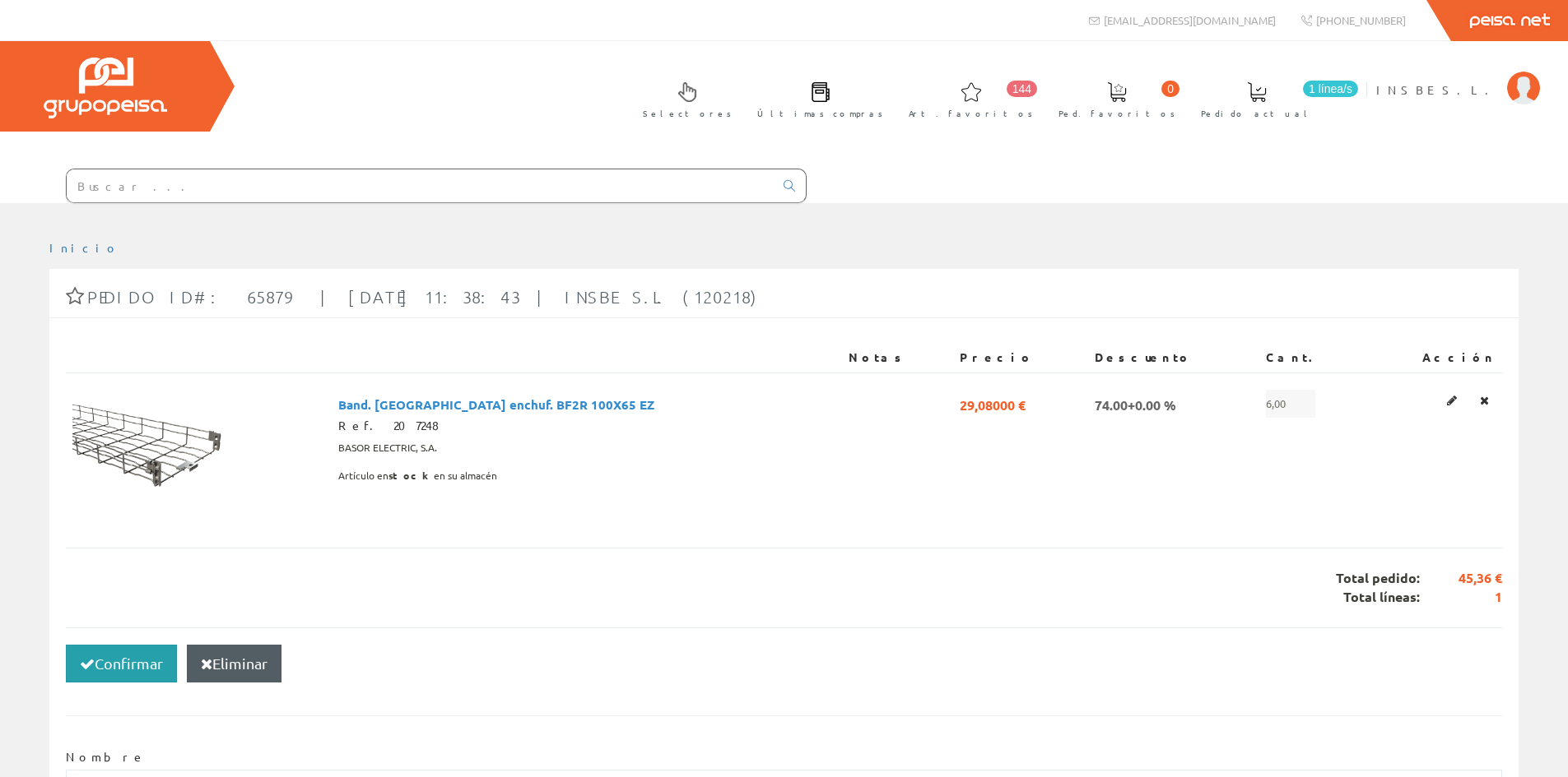
click at [103, 667] on button "Confirmar" at bounding box center [122, 664] width 111 height 38
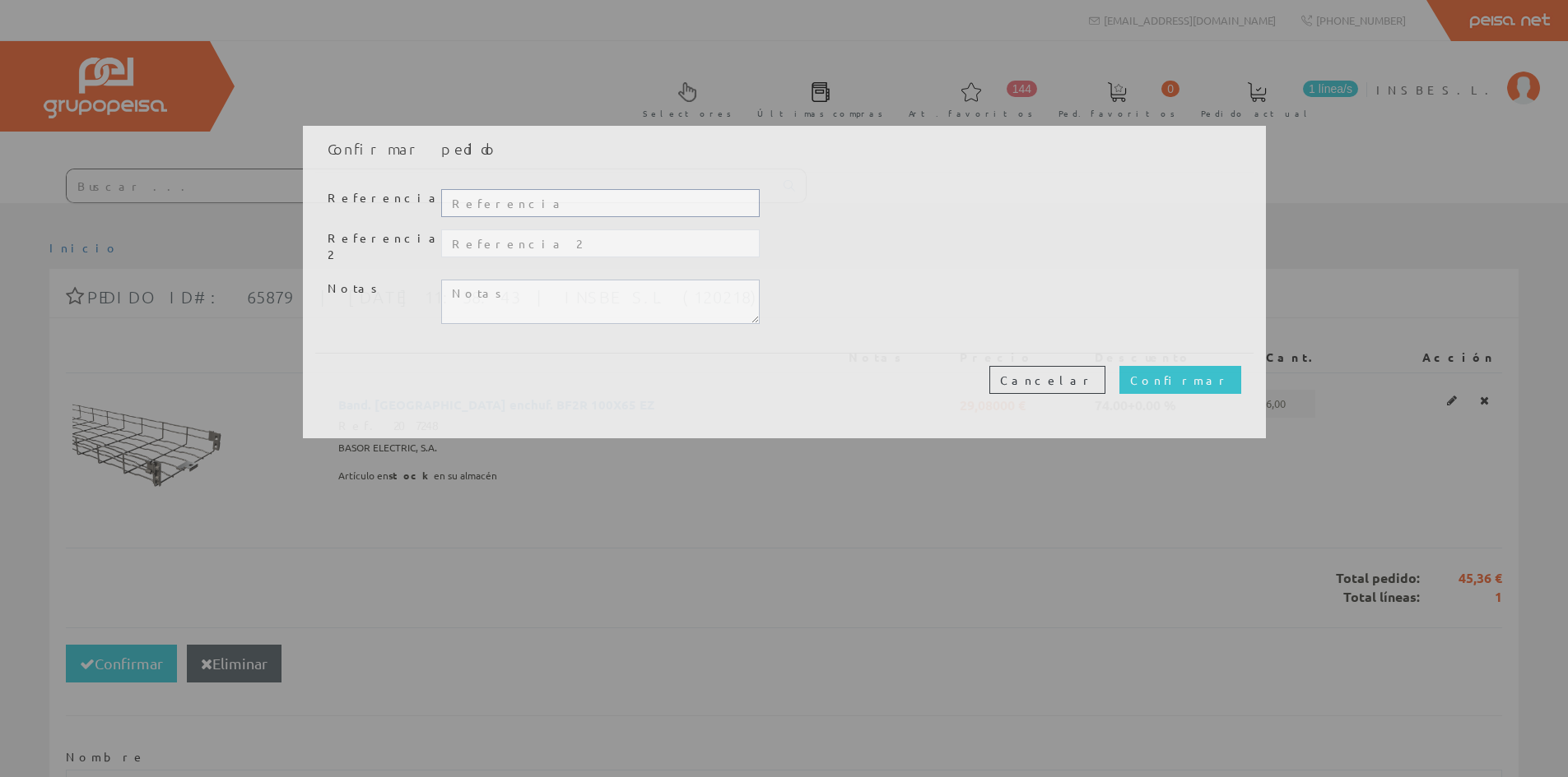
click at [486, 212] on input "text" at bounding box center [600, 203] width 318 height 28
type input "TALLER"
click at [1237, 377] on input "Confirmar" at bounding box center [1180, 380] width 122 height 28
click at [1198, 366] on input "Confirmar" at bounding box center [1180, 380] width 122 height 28
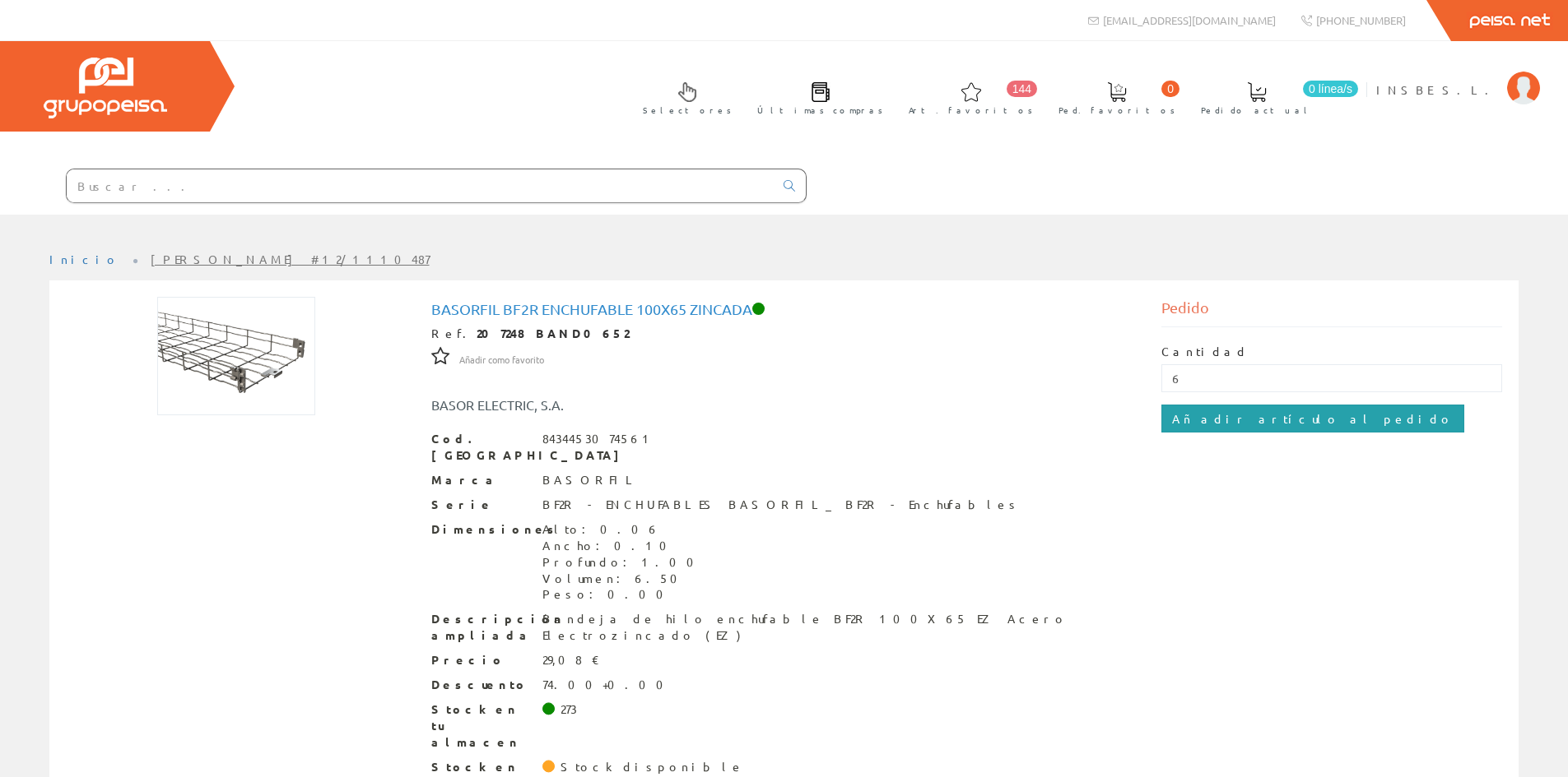
click at [1213, 413] on input "Añadir artículo al pedido" at bounding box center [1312, 418] width 303 height 28
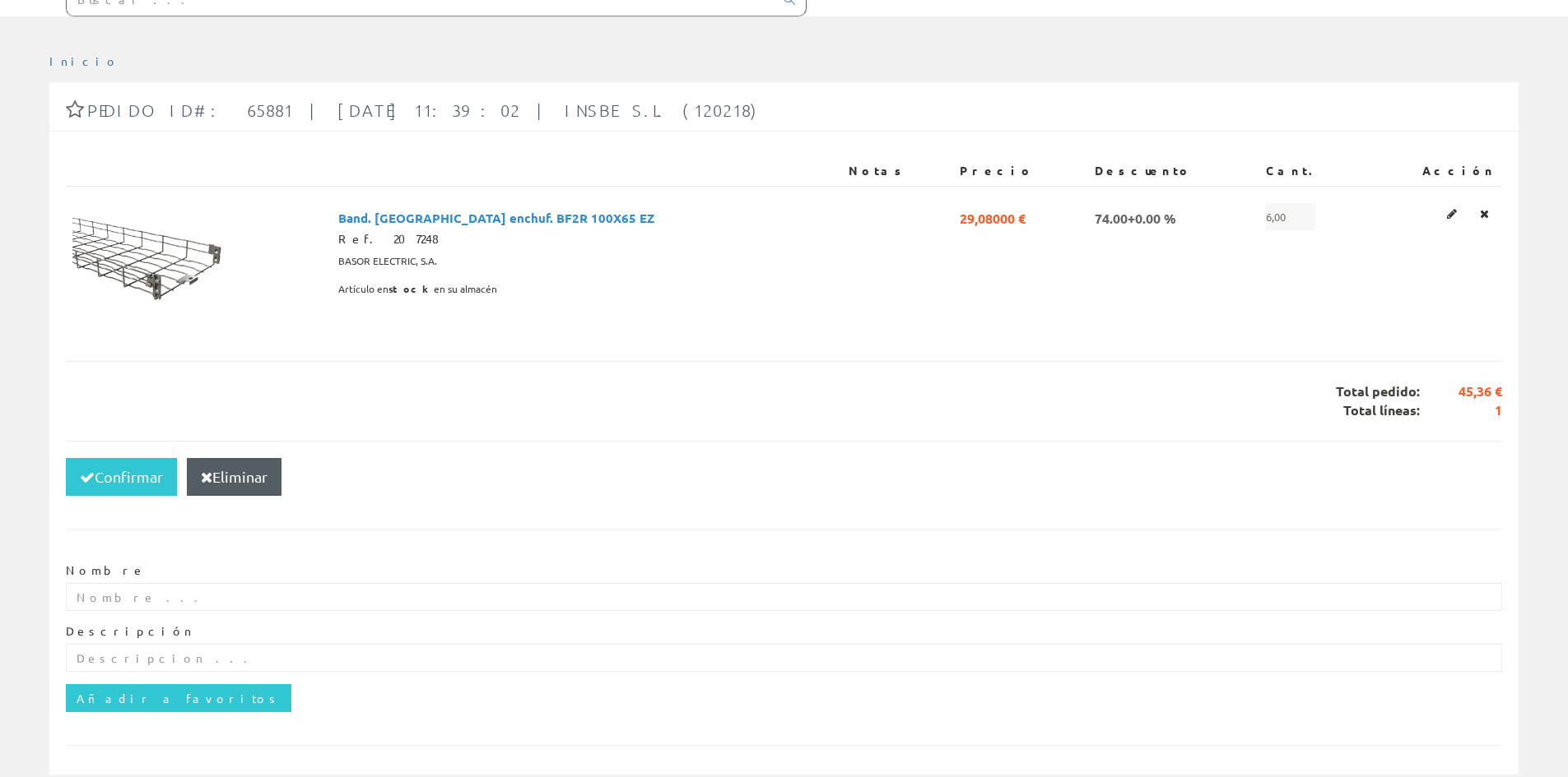
scroll to position [231, 0]
